Goal: Transaction & Acquisition: Download file/media

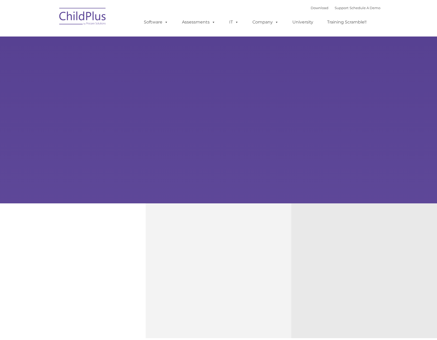
type input ""
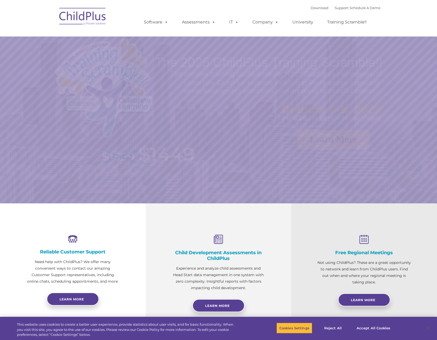
select select "MEDIUM"
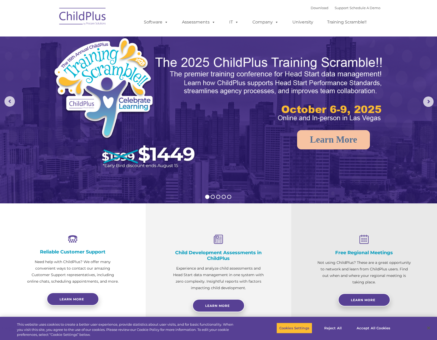
click at [310, 5] on div "Download Support | Schedule A Demo " at bounding box center [345, 8] width 70 height 8
click at [310, 9] on link "Download" at bounding box center [319, 8] width 18 height 4
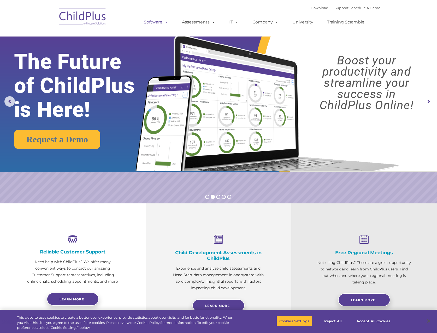
click at [166, 20] on span at bounding box center [165, 22] width 6 height 5
click at [165, 20] on span at bounding box center [165, 22] width 6 height 5
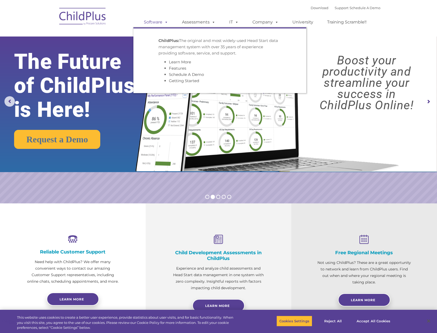
click at [156, 22] on link "Software" at bounding box center [155, 22] width 35 height 10
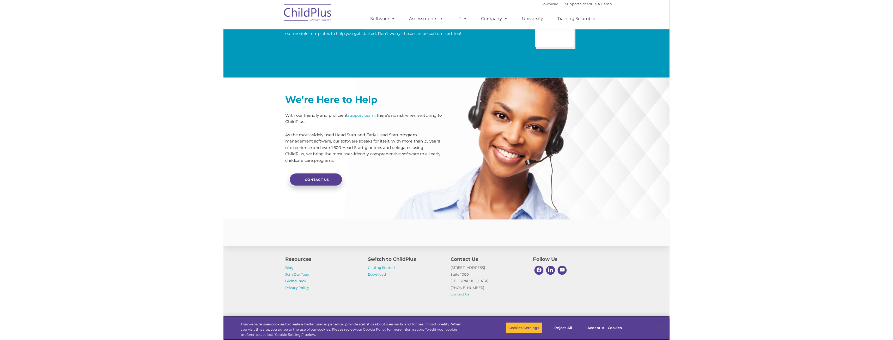
scroll to position [1112, 0]
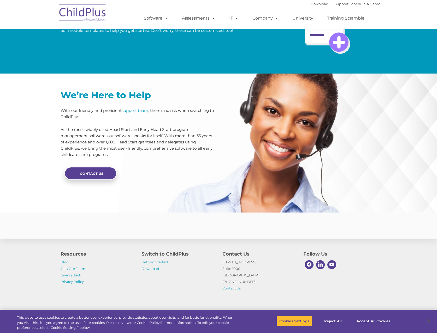
click at [305, 8] on ul "Software ChildPlus: The original and most widely-used Head Start data managemen…" at bounding box center [256, 18] width 247 height 21
click at [310, 4] on link "Download" at bounding box center [319, 4] width 18 height 4
drag, startPoint x: 149, startPoint y: 0, endPoint x: 4, endPoint y: 33, distance: 148.7
click at [144, 2] on div "Download Support | Schedule A Demo  MENU MENU Software ChildPlus: The original…" at bounding box center [256, 14] width 247 height 29
